Goal: Find specific page/section

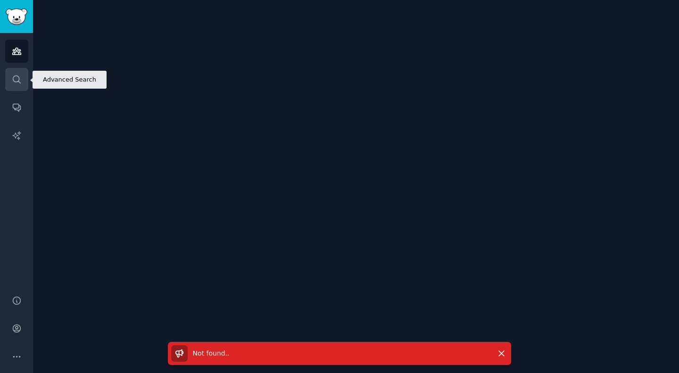
click at [14, 80] on icon "Sidebar" at bounding box center [17, 79] width 10 height 10
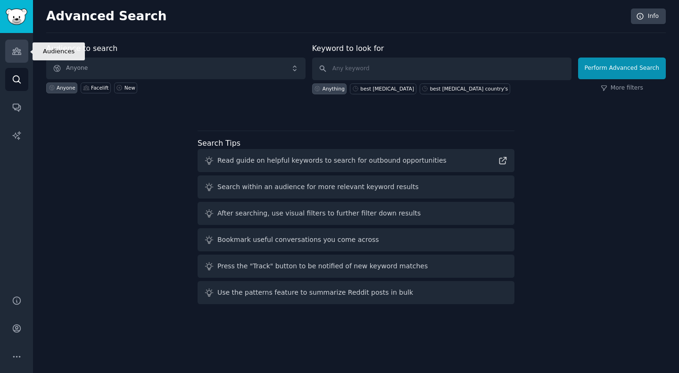
click at [8, 56] on link "Audiences" at bounding box center [16, 51] width 23 height 23
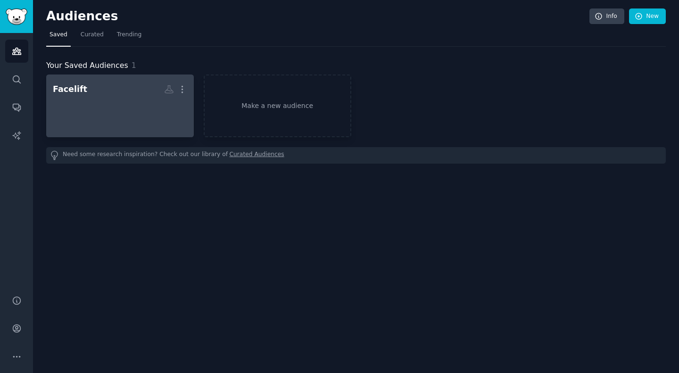
click at [127, 105] on div at bounding box center [120, 114] width 134 height 33
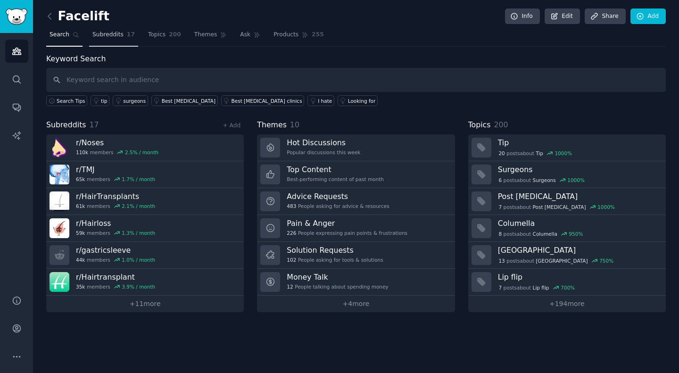
click at [111, 40] on link "Subreddits 17" at bounding box center [113, 36] width 49 height 19
